Goal: Task Accomplishment & Management: Manage account settings

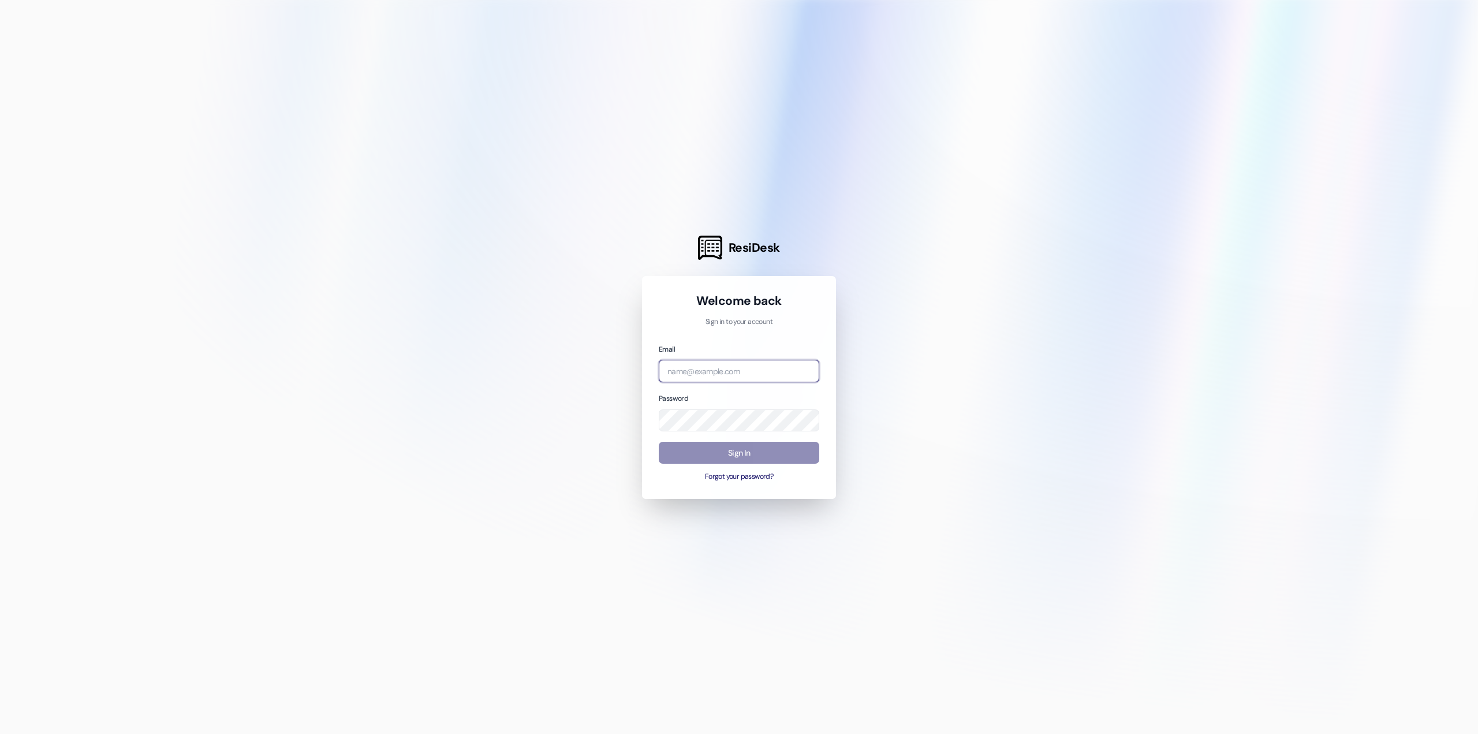
type input "[PERSON_NAME][EMAIL_ADDRESS][DOMAIN_NAME]"
click at [745, 457] on button "Sign In" at bounding box center [739, 453] width 160 height 23
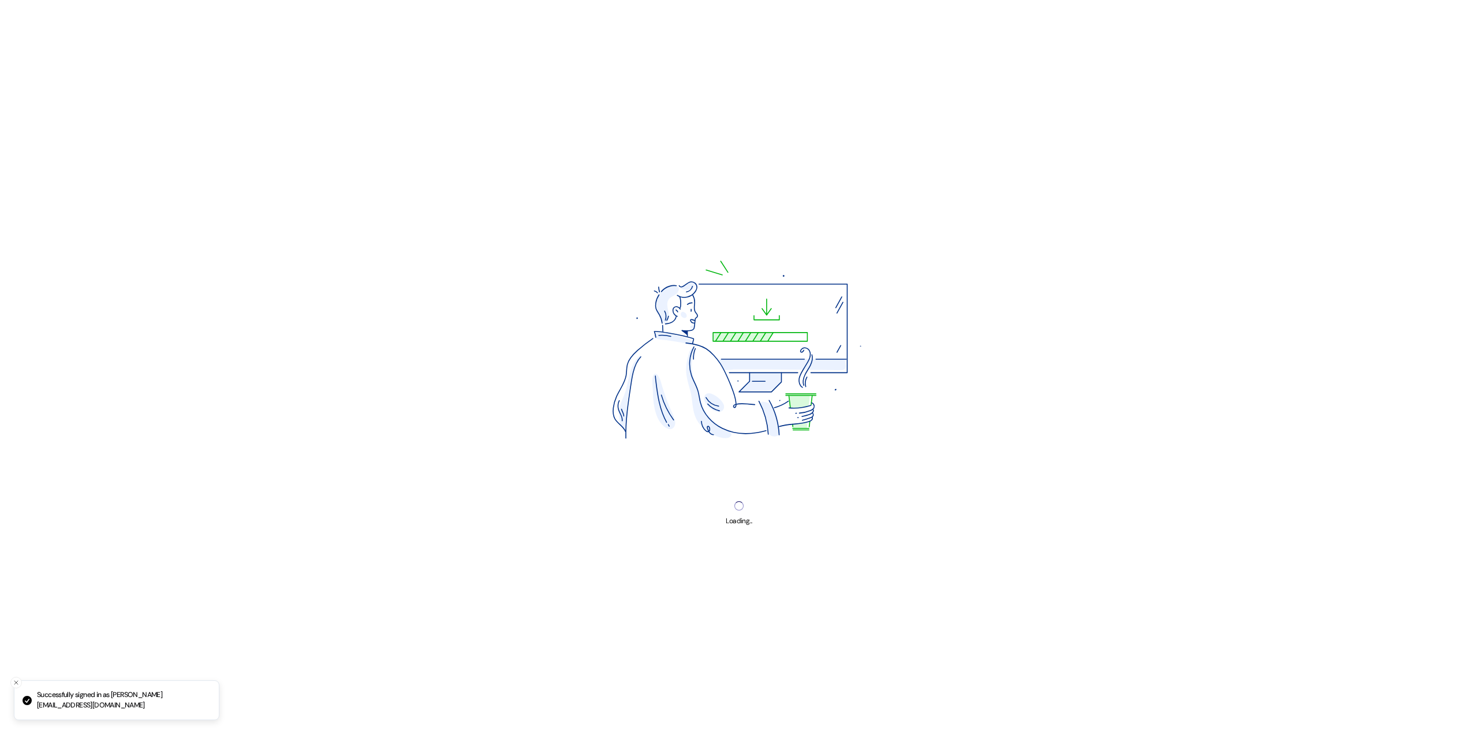
click at [745, 457] on img at bounding box center [738, 353] width 391 height 293
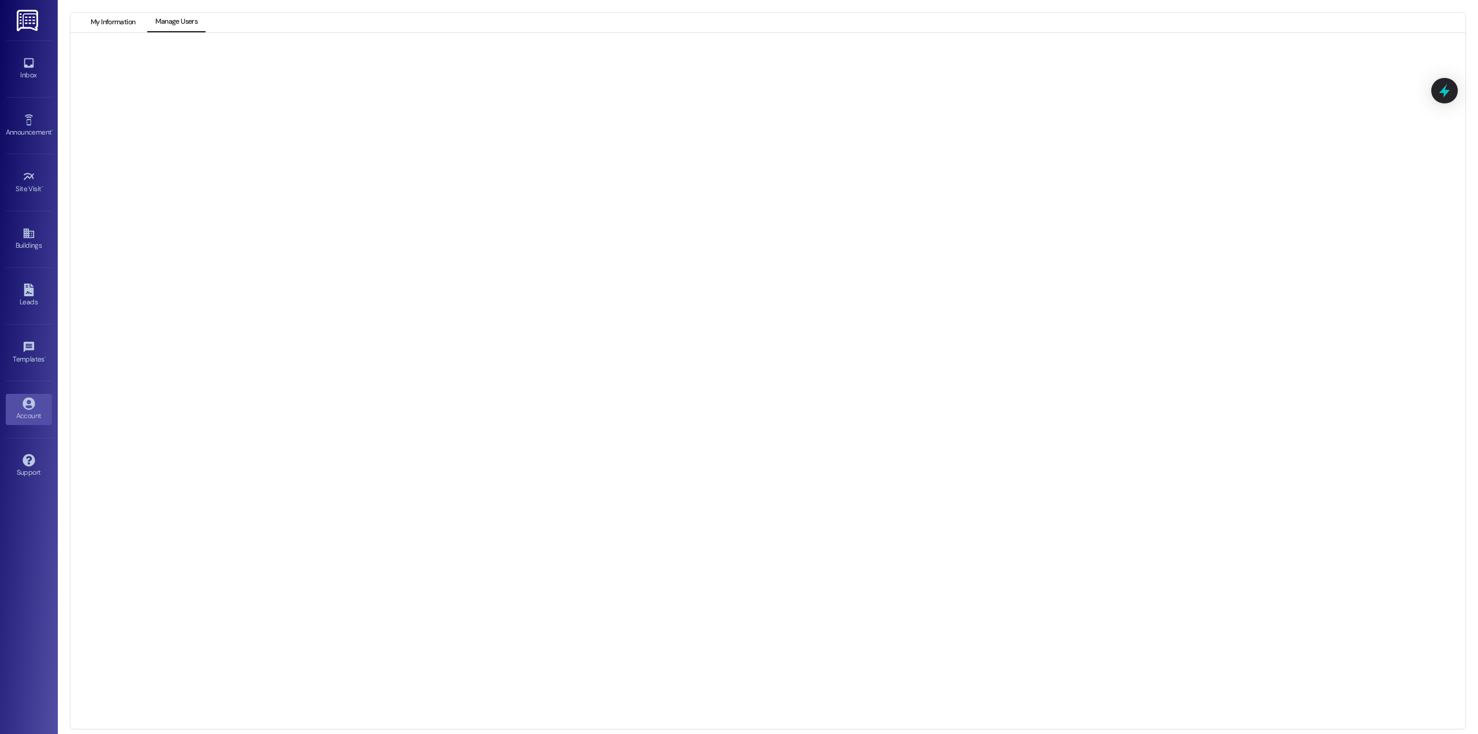
click at [118, 25] on button "My Information" at bounding box center [113, 23] width 61 height 20
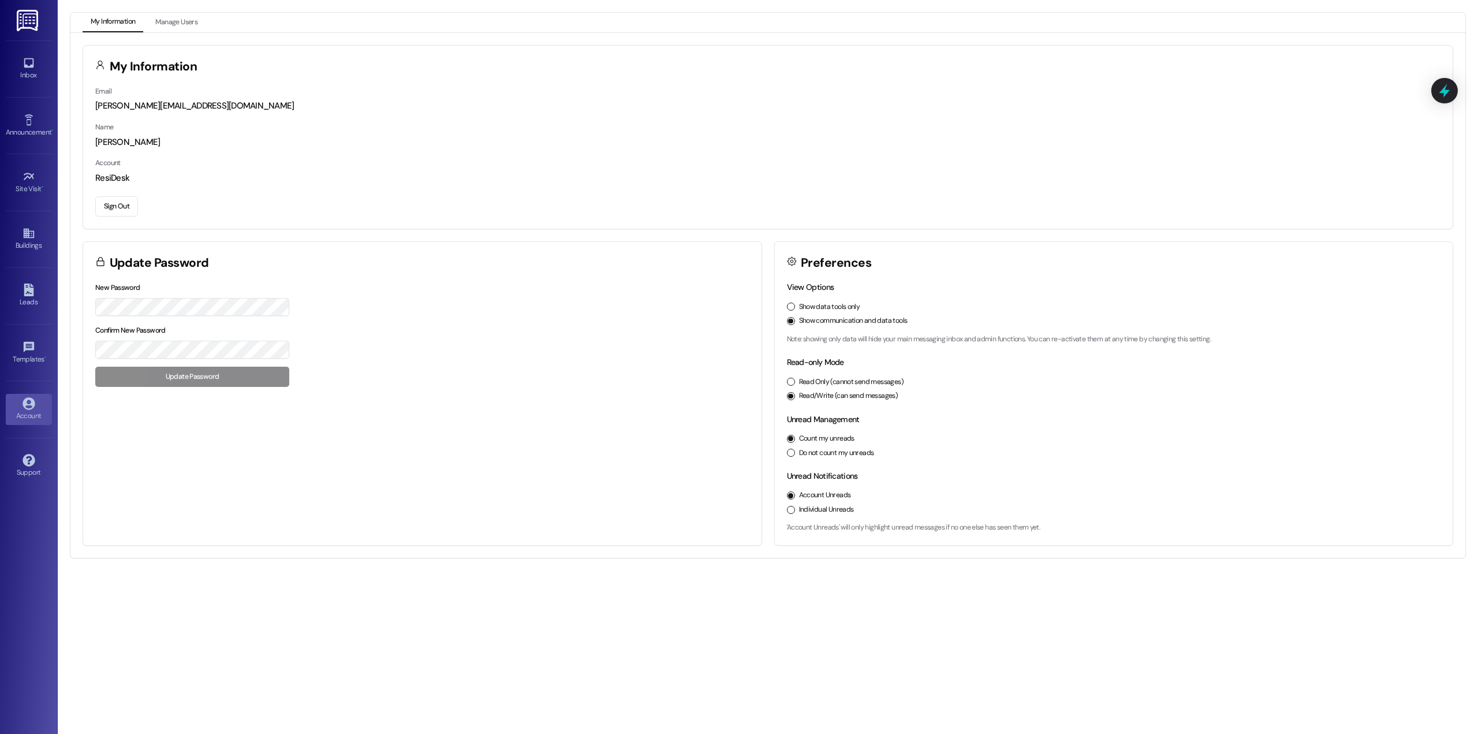
click at [38, 417] on div "Account" at bounding box center [29, 416] width 58 height 12
